Goal: Use online tool/utility

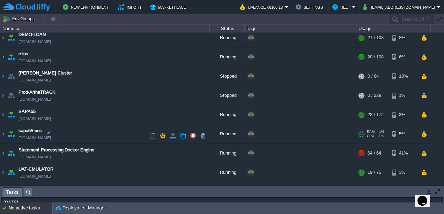
scroll to position [195, 0]
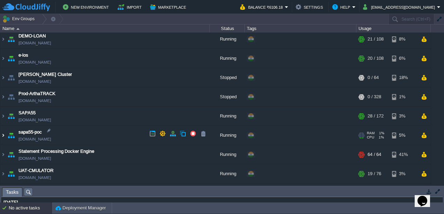
click at [5, 132] on img at bounding box center [3, 135] width 6 height 19
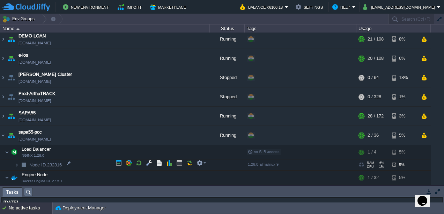
scroll to position [261, 0]
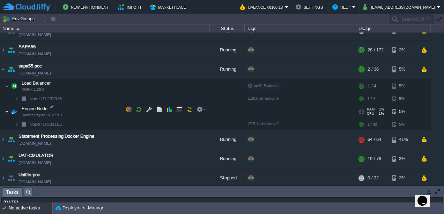
click at [8, 110] on img at bounding box center [7, 111] width 4 height 14
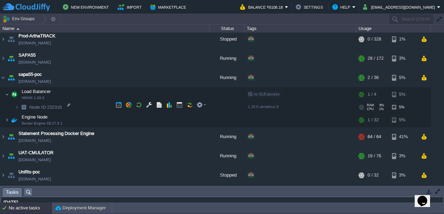
scroll to position [250, 0]
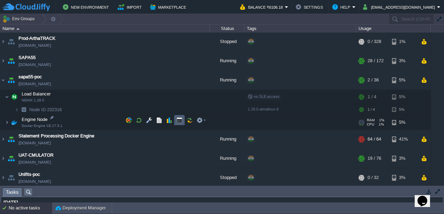
click at [176, 121] on button "button" at bounding box center [179, 120] width 6 height 6
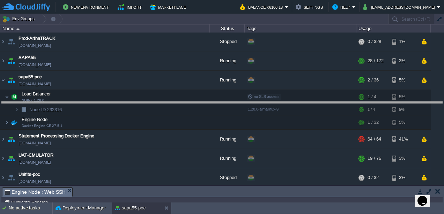
drag, startPoint x: 187, startPoint y: 192, endPoint x: 205, endPoint y: 104, distance: 89.4
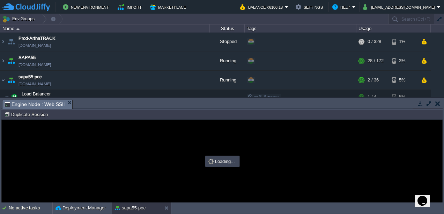
scroll to position [0, 0]
type input "#000000"
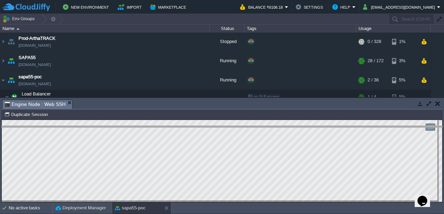
drag, startPoint x: 100, startPoint y: 101, endPoint x: 121, endPoint y: 175, distance: 77.6
click at [121, 175] on body "New Environment Import Marketplace Bonus ₹0.00 Upgrade Account Balance ₹6106.18…" at bounding box center [222, 107] width 444 height 214
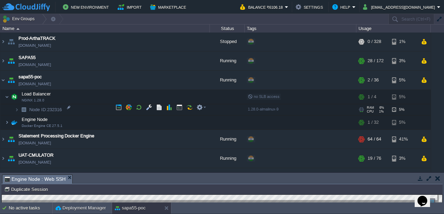
scroll to position [263, 0]
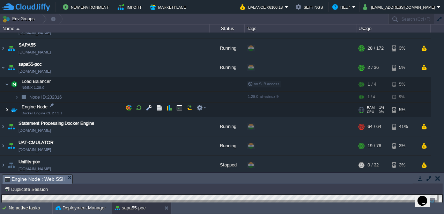
click at [8, 110] on img at bounding box center [7, 110] width 4 height 14
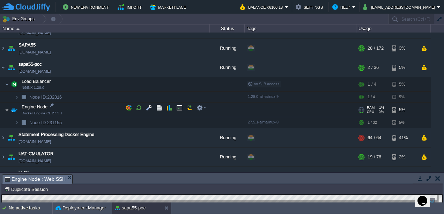
scroll to position [265, 0]
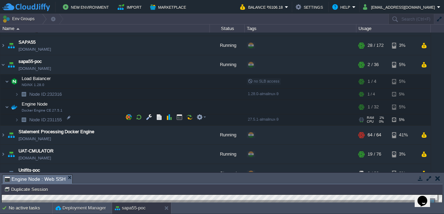
click at [19, 118] on img at bounding box center [24, 119] width 10 height 11
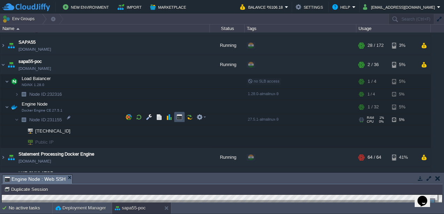
click at [179, 118] on button "button" at bounding box center [179, 117] width 6 height 6
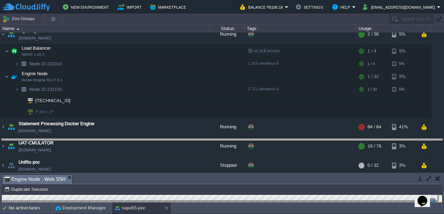
drag, startPoint x: 183, startPoint y: 175, endPoint x: 175, endPoint y: 133, distance: 42.5
click at [175, 133] on body "New Environment Import Marketplace Bonus ₹0.00 Upgrade Account Balance ₹6106.18…" at bounding box center [222, 107] width 444 height 214
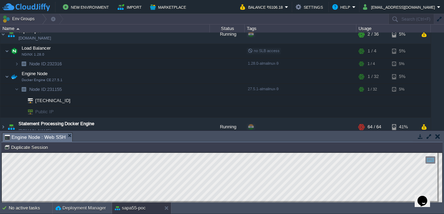
click at [436, 134] on button "button" at bounding box center [437, 136] width 5 height 6
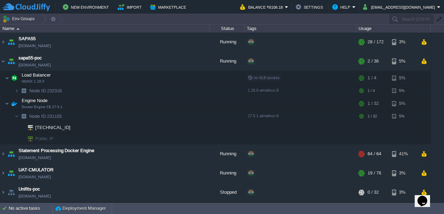
scroll to position [266, 0]
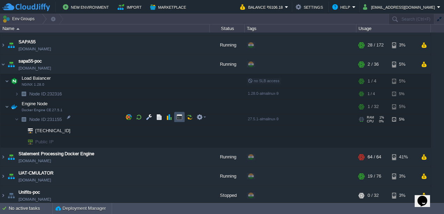
click at [179, 117] on button "button" at bounding box center [179, 117] width 6 height 6
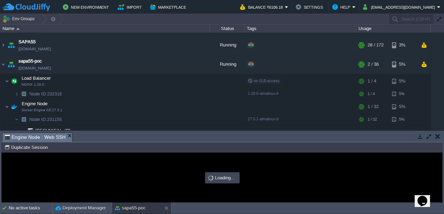
scroll to position [0, 0]
type input "#000000"
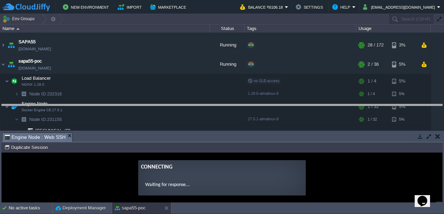
drag, startPoint x: 209, startPoint y: 134, endPoint x: 209, endPoint y: 106, distance: 28.3
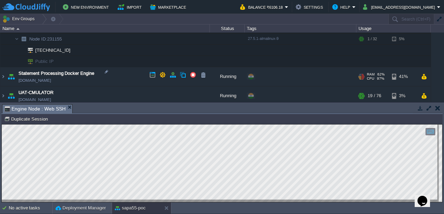
scroll to position [325, 0]
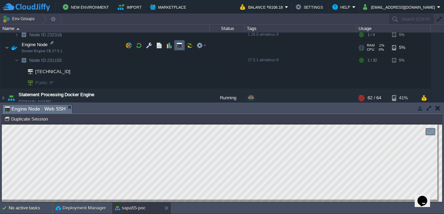
click at [179, 46] on button "button" at bounding box center [179, 45] width 6 height 6
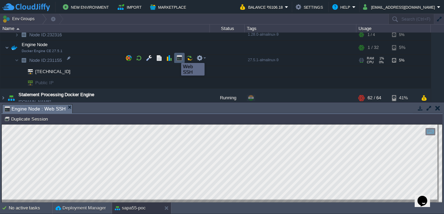
click at [180, 57] on button "button" at bounding box center [179, 58] width 6 height 6
click at [2, 124] on html "Copy: Ctrl + Shift + C Paste: Ctrl + V Settings: Ctrl + Shift + Alt 0" at bounding box center [222, 124] width 441 height 0
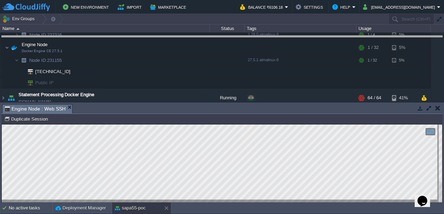
drag, startPoint x: 191, startPoint y: 106, endPoint x: 193, endPoint y: 36, distance: 70.5
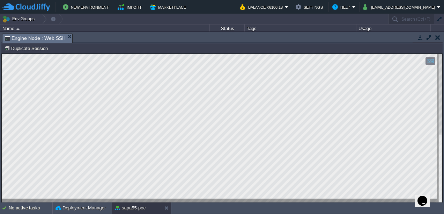
click at [2, 54] on html "Copy: Ctrl + Shift + C Paste: Ctrl + V Settings: Ctrl + Shift + Alt 0" at bounding box center [222, 54] width 441 height 0
click at [441, 38] on td at bounding box center [437, 37] width 9 height 8
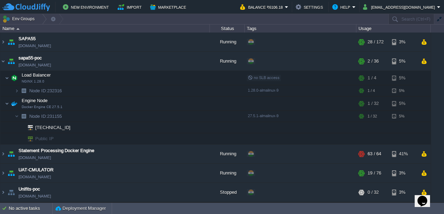
scroll to position [261, 0]
